Goal: Task Accomplishment & Management: Use online tool/utility

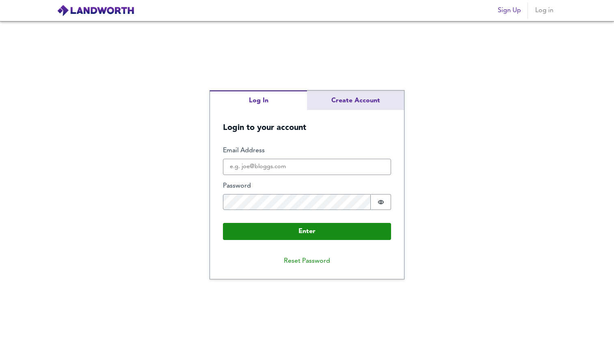
click at [358, 101] on div "Log In Create Account Login to your account Enter Email Address Password Passwo…" at bounding box center [307, 184] width 194 height 189
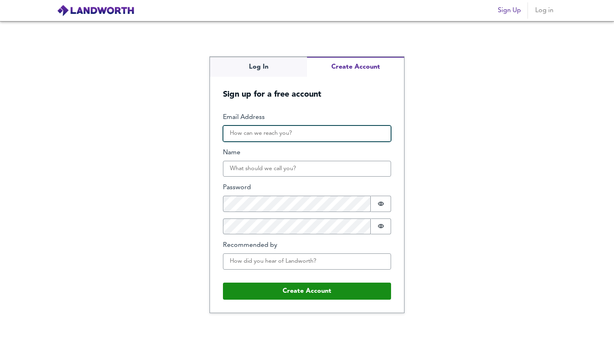
click at [284, 131] on input "Email Address" at bounding box center [307, 133] width 168 height 16
click at [271, 71] on div "Log In Create Account Sign up for a free account Email Address Name Password Pa…" at bounding box center [307, 184] width 614 height 327
click at [357, 97] on div "Log In Create Account Sign up for a free account Email Address Name Password Pa…" at bounding box center [307, 184] width 194 height 255
click at [335, 134] on input "Email Address" at bounding box center [307, 133] width 168 height 16
paste input "[EMAIL_ADDRESS][DOMAIN_NAME]"
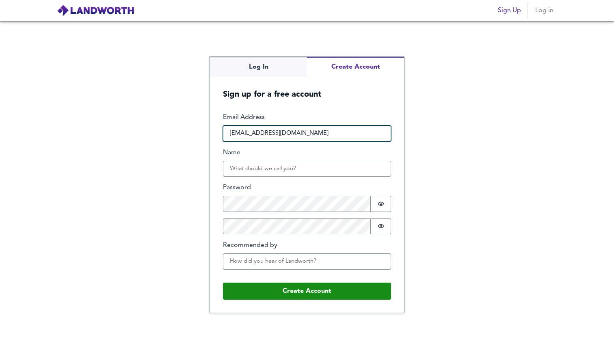
type input "[EMAIL_ADDRESS][DOMAIN_NAME]"
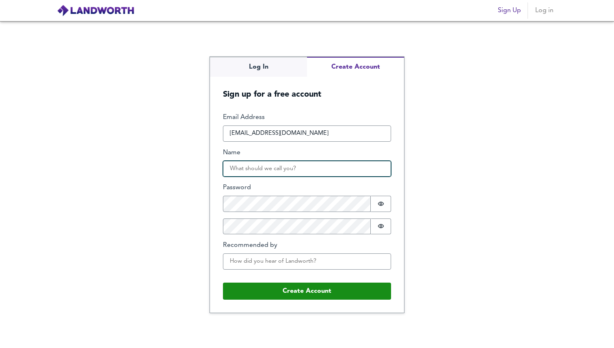
click at [303, 164] on input "Name" at bounding box center [307, 169] width 168 height 16
type input "Ameen"
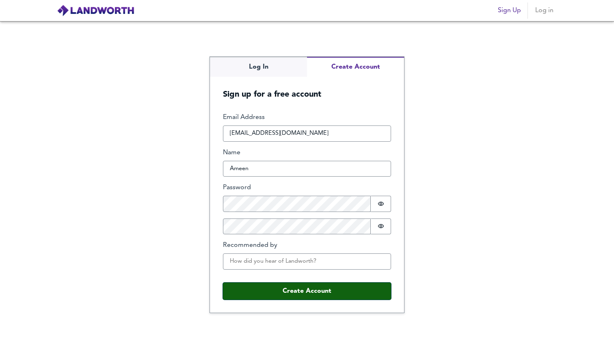
click at [321, 290] on button "Create Account" at bounding box center [307, 290] width 168 height 17
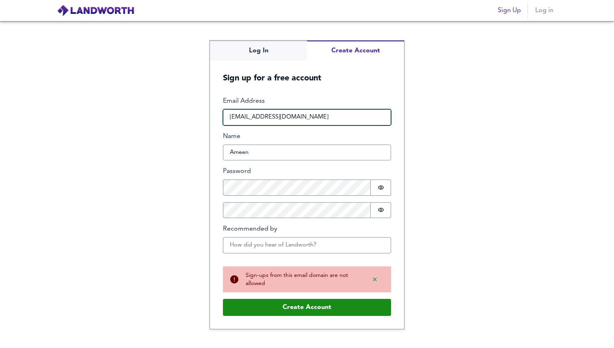
click at [314, 115] on input "[EMAIL_ADDRESS][DOMAIN_NAME]" at bounding box center [307, 117] width 168 height 16
paste input "rinob44873@aixne"
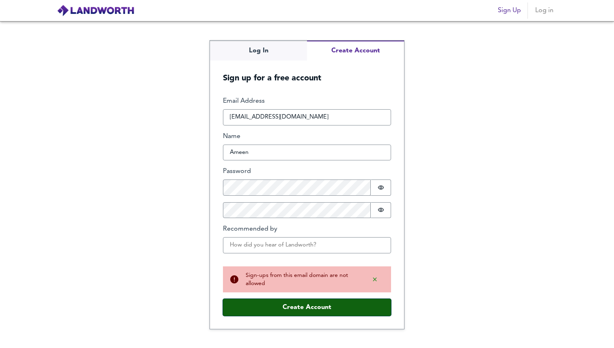
click at [331, 304] on button "Create Account" at bounding box center [307, 307] width 168 height 17
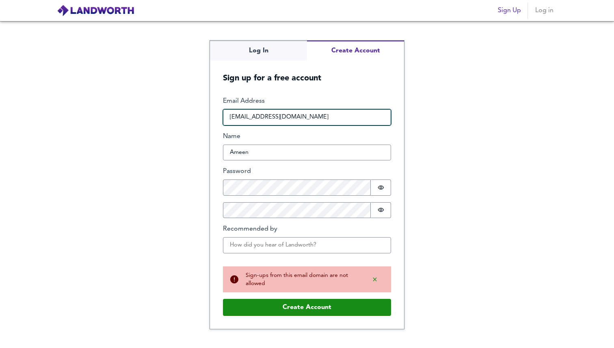
click at [326, 116] on input "[EMAIL_ADDRESS][DOMAIN_NAME]" at bounding box center [307, 117] width 168 height 16
paste input "8ztc@cohdi"
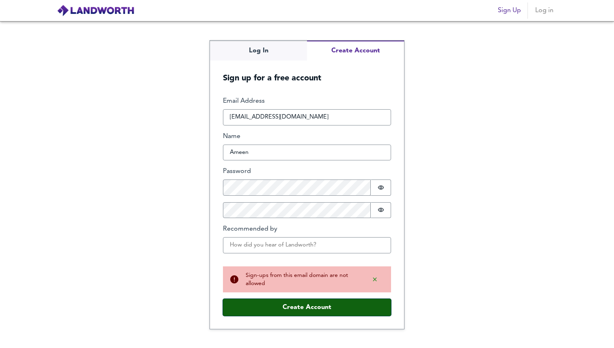
click at [329, 304] on button "Create Account" at bounding box center [307, 307] width 168 height 17
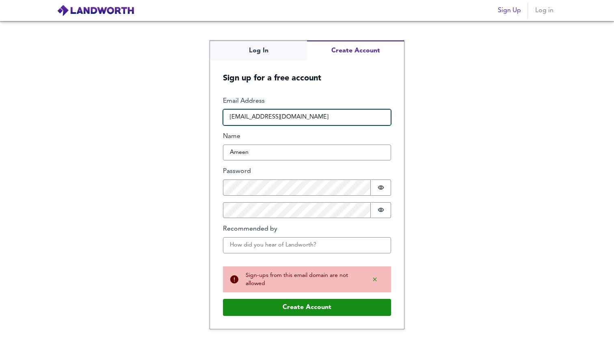
click at [294, 119] on input "[EMAIL_ADDRESS][DOMAIN_NAME]" at bounding box center [307, 117] width 168 height 16
paste input "tewow18354@rambara"
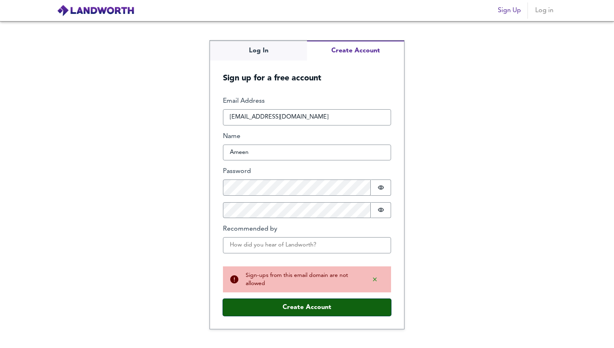
click at [319, 306] on button "Create Account" at bounding box center [307, 307] width 168 height 17
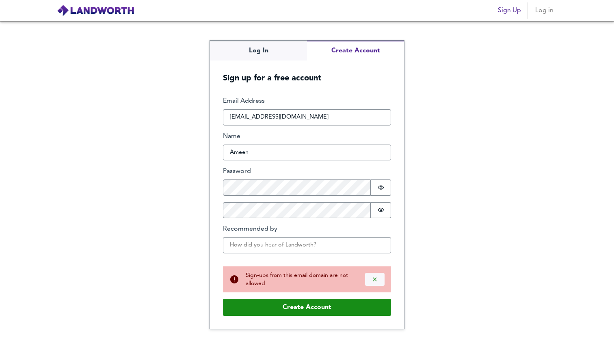
click at [379, 278] on button "Dismiss alert" at bounding box center [374, 279] width 19 height 13
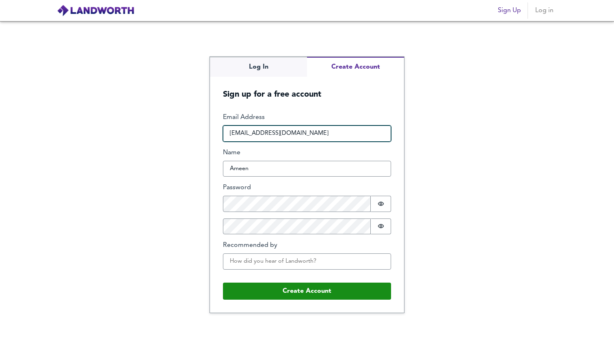
click at [335, 132] on input "[EMAIL_ADDRESS][DOMAIN_NAME]" at bounding box center [307, 133] width 168 height 16
paste input "najot93812@jetsay"
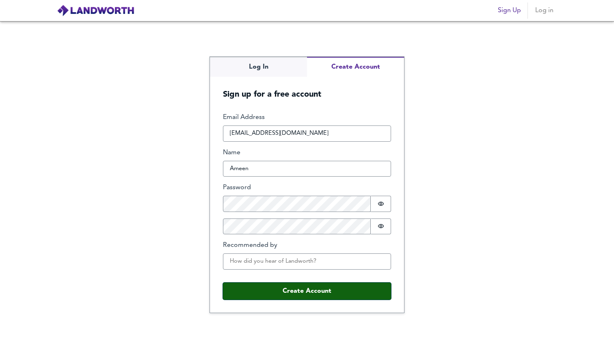
click at [309, 291] on button "Create Account" at bounding box center [307, 290] width 168 height 17
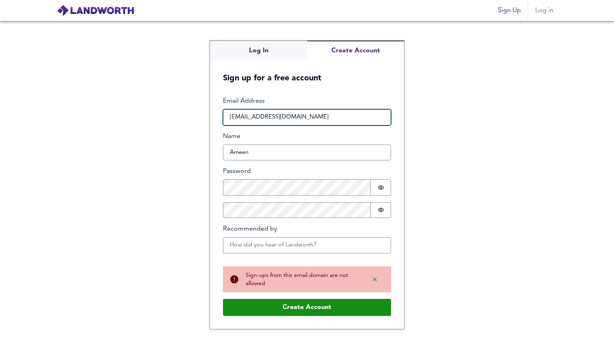
click at [324, 116] on input "[EMAIL_ADDRESS][DOMAIN_NAME]" at bounding box center [307, 117] width 168 height 16
paste input "tayeko9416@aituvip"
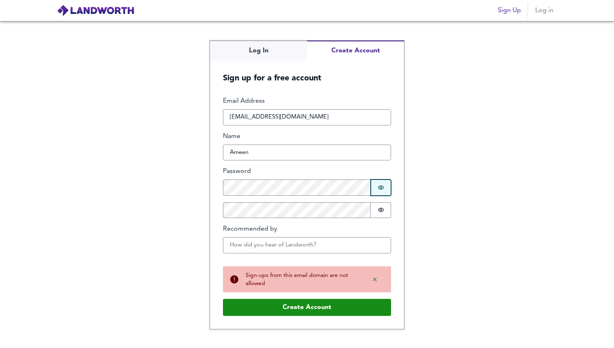
click at [384, 188] on button "Password is hidden" at bounding box center [380, 187] width 20 height 16
click at [377, 209] on button "Password is hidden" at bounding box center [380, 210] width 20 height 16
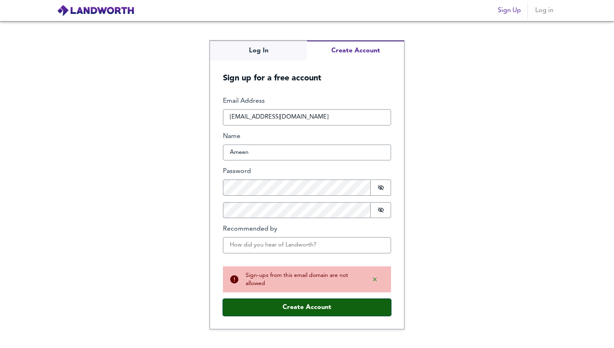
click at [331, 303] on button "Create Account" at bounding box center [307, 307] width 168 height 17
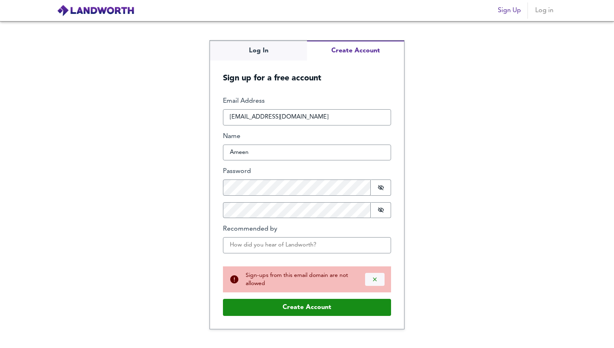
click at [376, 280] on icon "Dismiss alert" at bounding box center [374, 279] width 6 height 6
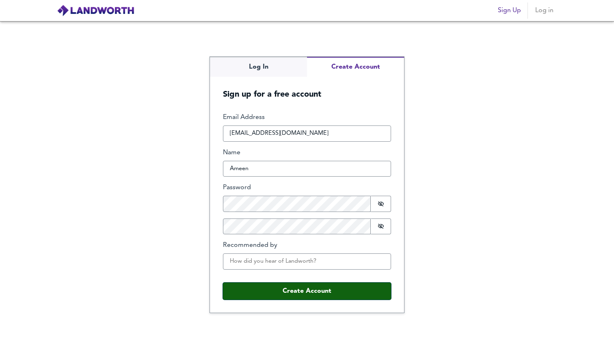
click at [344, 285] on button "Create Account" at bounding box center [307, 290] width 168 height 17
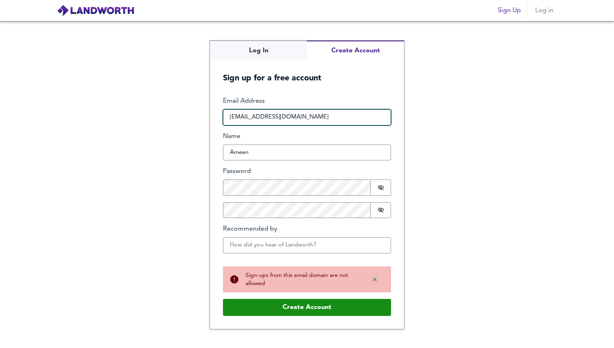
click at [335, 115] on input "[EMAIL_ADDRESS][DOMAIN_NAME]" at bounding box center [307, 117] width 168 height 16
paste input "xeseve7378@rilemei"
type input "[EMAIL_ADDRESS][DOMAIN_NAME]"
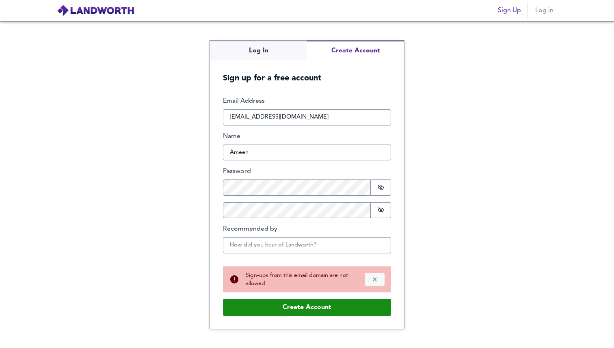
click at [375, 280] on icon "Dismiss alert" at bounding box center [374, 279] width 4 height 4
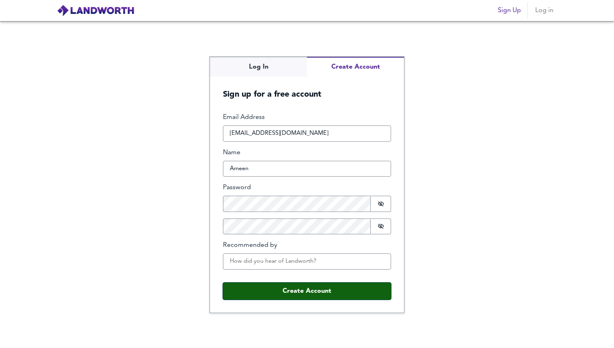
click at [351, 291] on button "Create Account" at bounding box center [307, 290] width 168 height 17
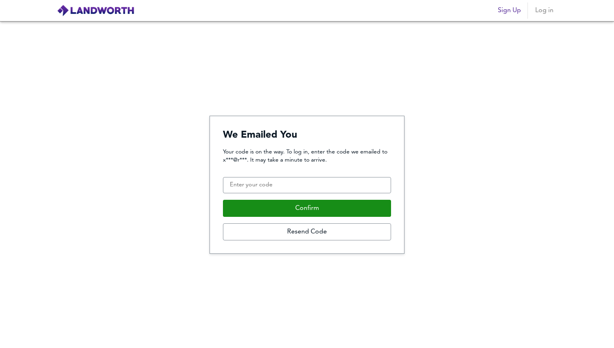
click at [326, 184] on input "Confirmation Code" at bounding box center [307, 185] width 168 height 16
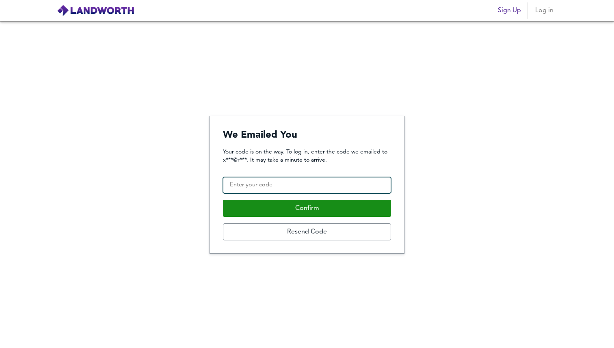
paste input "230478"
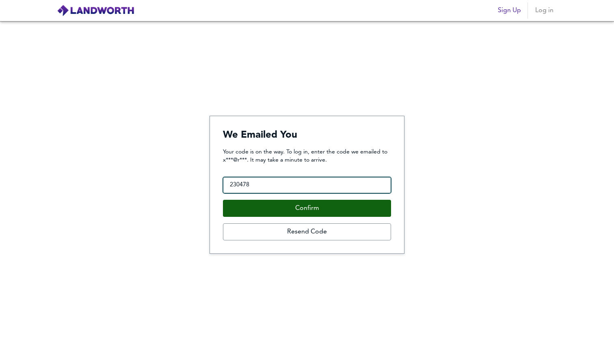
type input "230478"
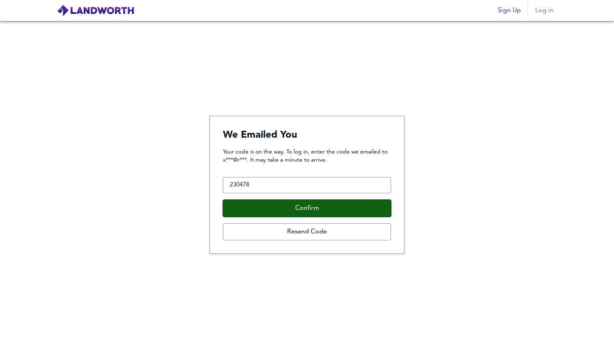
click at [321, 214] on button "Confirm" at bounding box center [307, 208] width 168 height 17
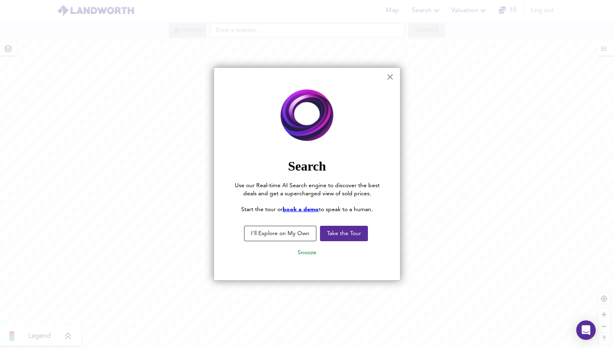
click at [389, 76] on button "×" at bounding box center [390, 76] width 8 height 13
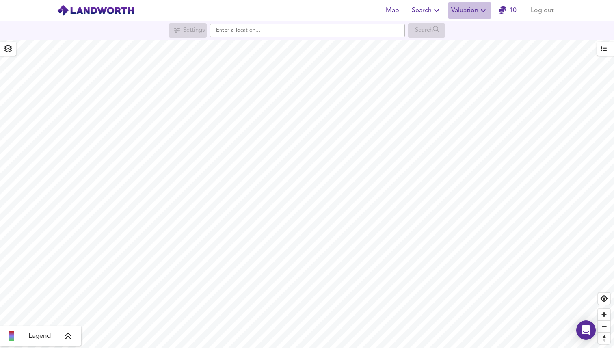
click at [470, 6] on span "Valuation" at bounding box center [469, 10] width 37 height 11
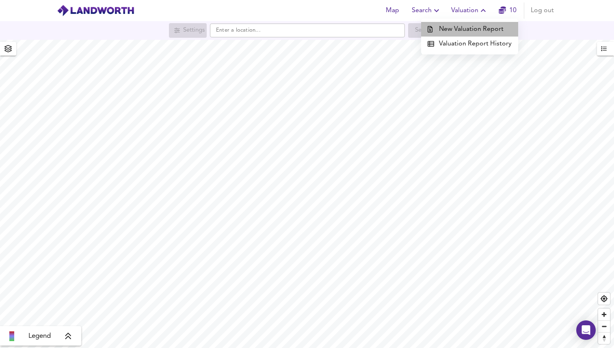
click at [476, 32] on li "New Valuation Report" at bounding box center [469, 29] width 97 height 15
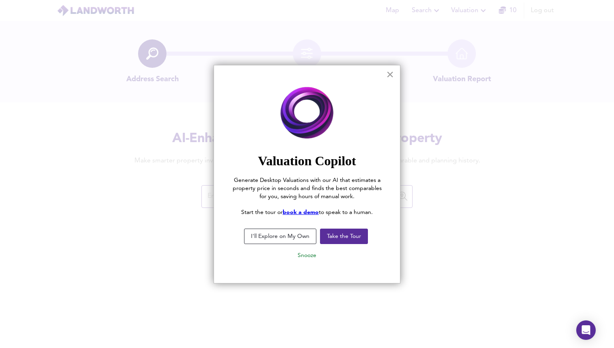
click at [392, 71] on button "×" at bounding box center [390, 74] width 8 height 13
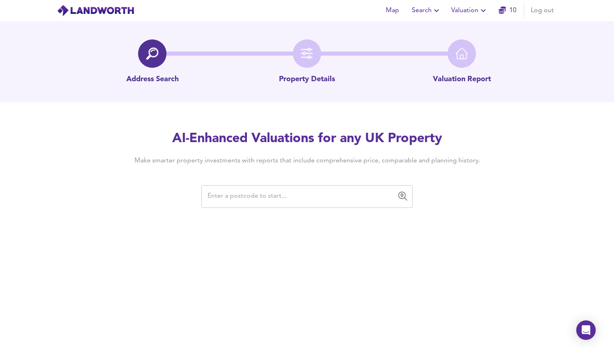
click at [369, 194] on input "text" at bounding box center [301, 196] width 192 height 15
click at [328, 190] on input "text" at bounding box center [301, 196] width 192 height 15
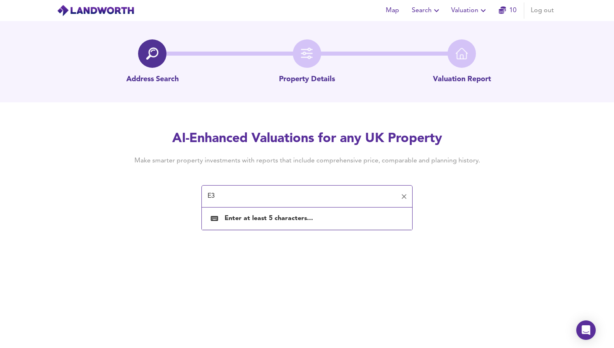
type input "E35"
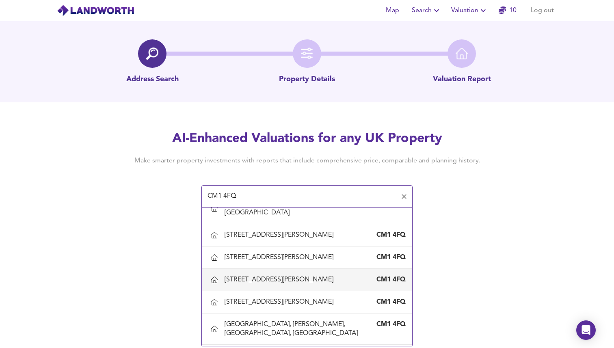
scroll to position [52, 0]
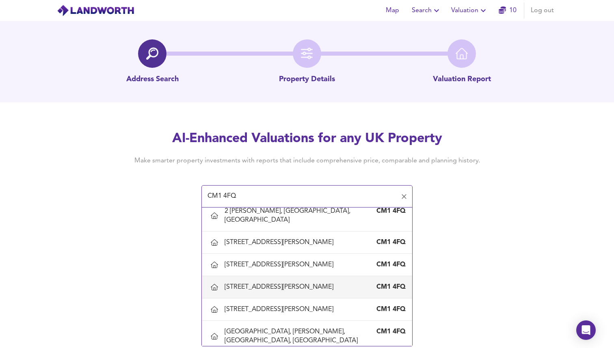
click at [307, 282] on div "[STREET_ADDRESS][PERSON_NAME]" at bounding box center [280, 286] width 112 height 9
type input "[STREET_ADDRESS][PERSON_NAME]"
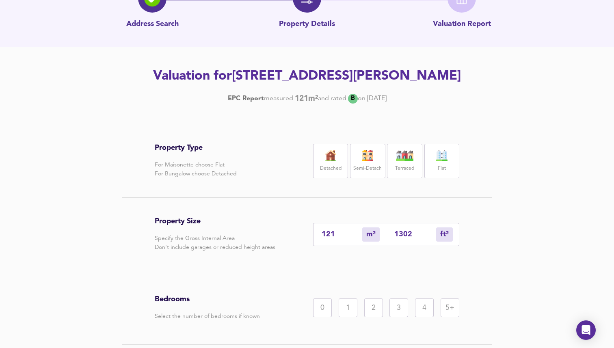
scroll to position [56, 0]
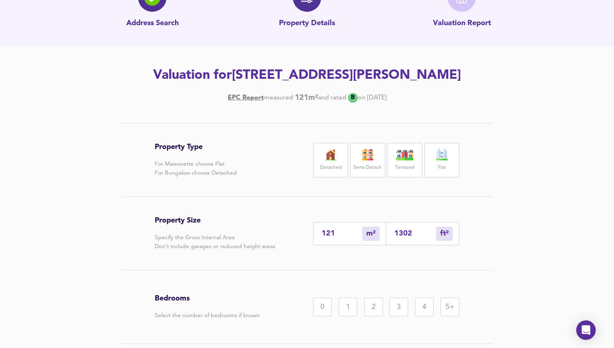
drag, startPoint x: 340, startPoint y: 229, endPoint x: 187, endPoint y: 223, distance: 152.7
click at [187, 223] on div "Property Size Specify the Gross Internal Area Don't include garages or reduced …" at bounding box center [307, 233] width 304 height 73
type input "2"
type input "22"
type input "29"
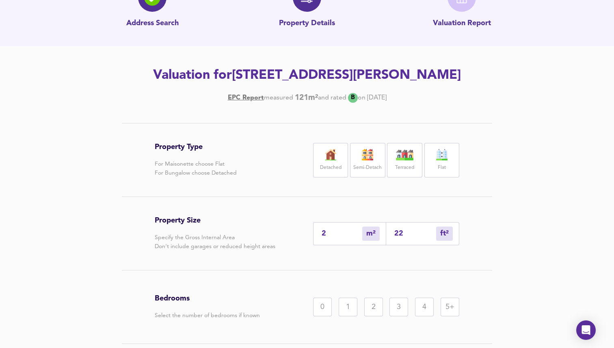
type input "312"
type input "294"
type input "3165"
type input "294"
click at [499, 206] on div "Property Type For Maisonette choose Flat For Bungalow choose Detached Detached …" at bounding box center [307, 258] width 390 height 270
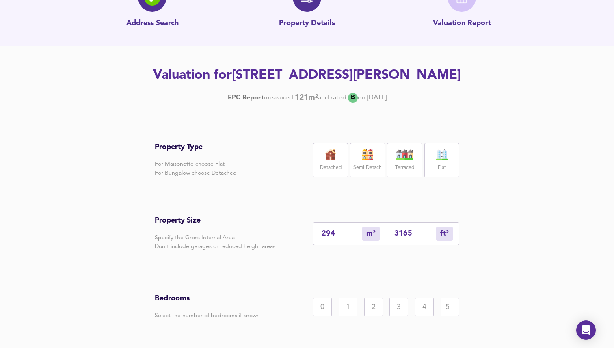
scroll to position [117, 0]
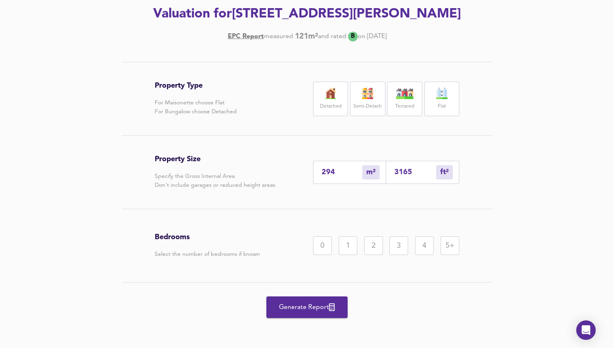
click at [443, 243] on div "5+" at bounding box center [449, 245] width 19 height 19
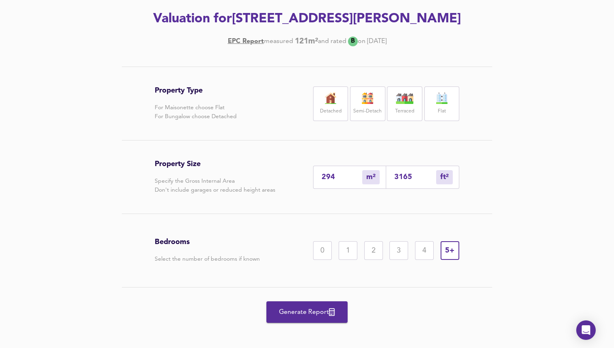
click at [329, 111] on label "Detached" at bounding box center [331, 111] width 22 height 10
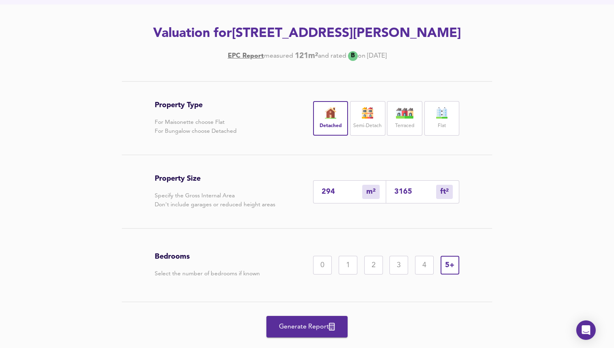
scroll to position [117, 0]
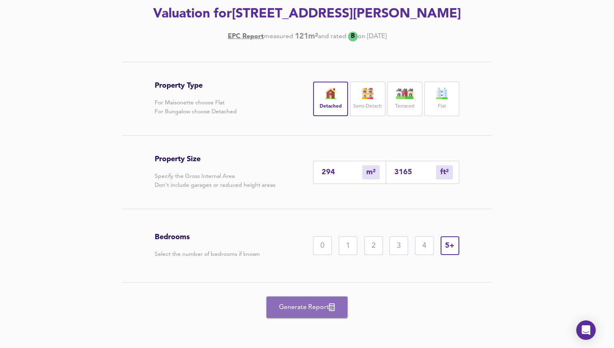
click at [309, 302] on span "Generate Report" at bounding box center [306, 306] width 65 height 11
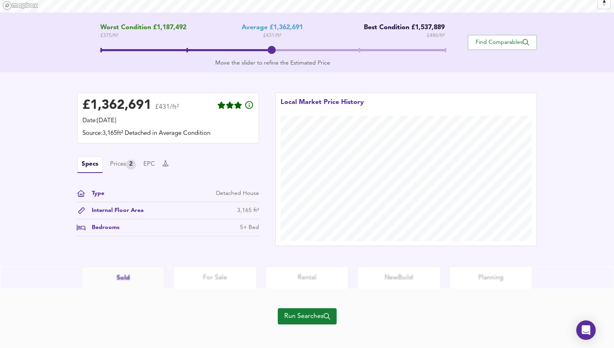
scroll to position [161, 0]
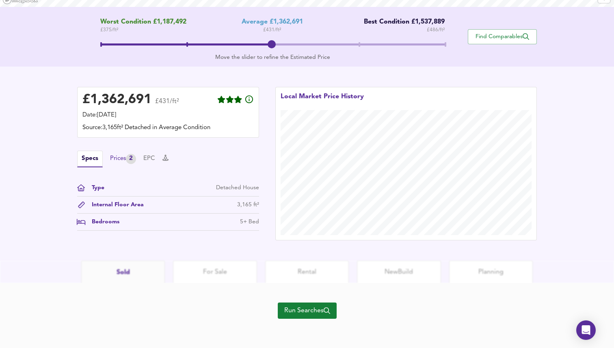
click at [119, 161] on div "Prices 2" at bounding box center [123, 159] width 26 height 10
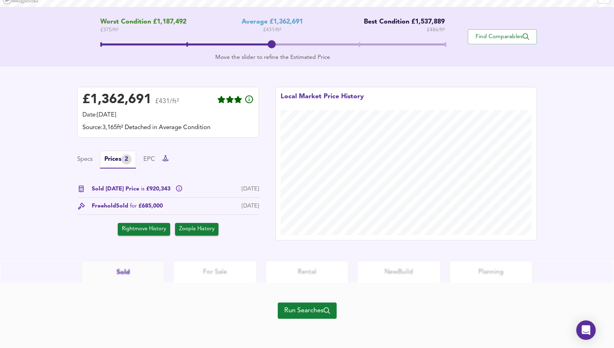
click at [168, 158] on icon at bounding box center [165, 158] width 6 height 6
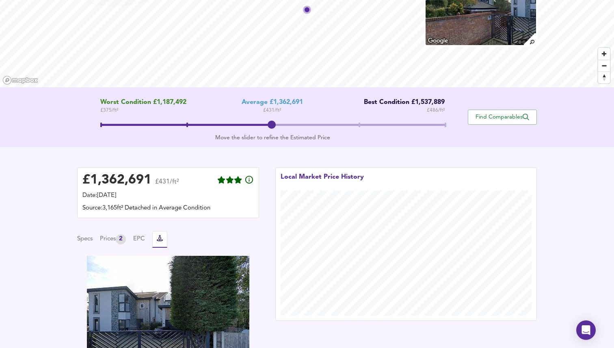
scroll to position [112, 0]
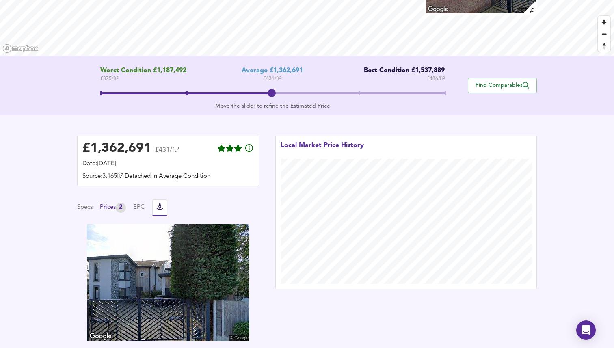
click at [123, 209] on div "2" at bounding box center [121, 207] width 10 height 10
